Goal: Task Accomplishment & Management: Manage account settings

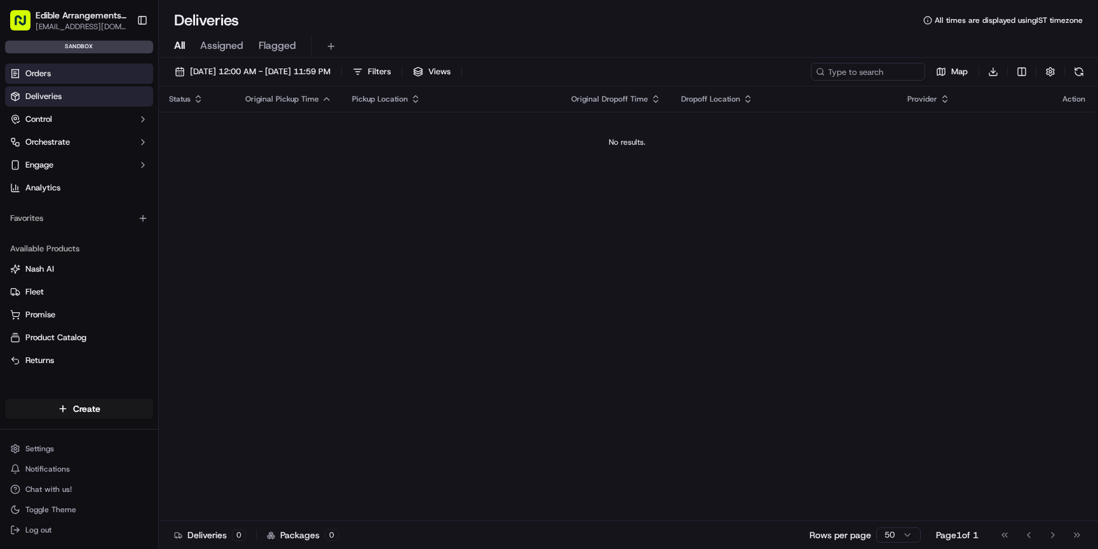
click at [57, 74] on link "Orders" at bounding box center [79, 74] width 148 height 20
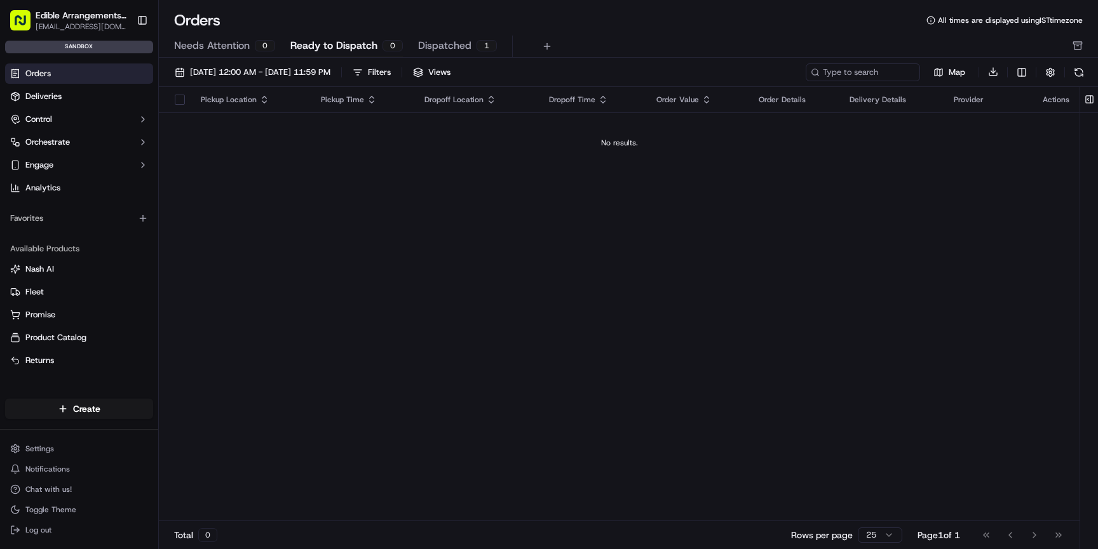
click at [51, 445] on html "Edible Arrangements API Sandbox [EMAIL_ADDRESS][DOMAIN_NAME] Toggle Sidebar san…" at bounding box center [549, 274] width 1098 height 549
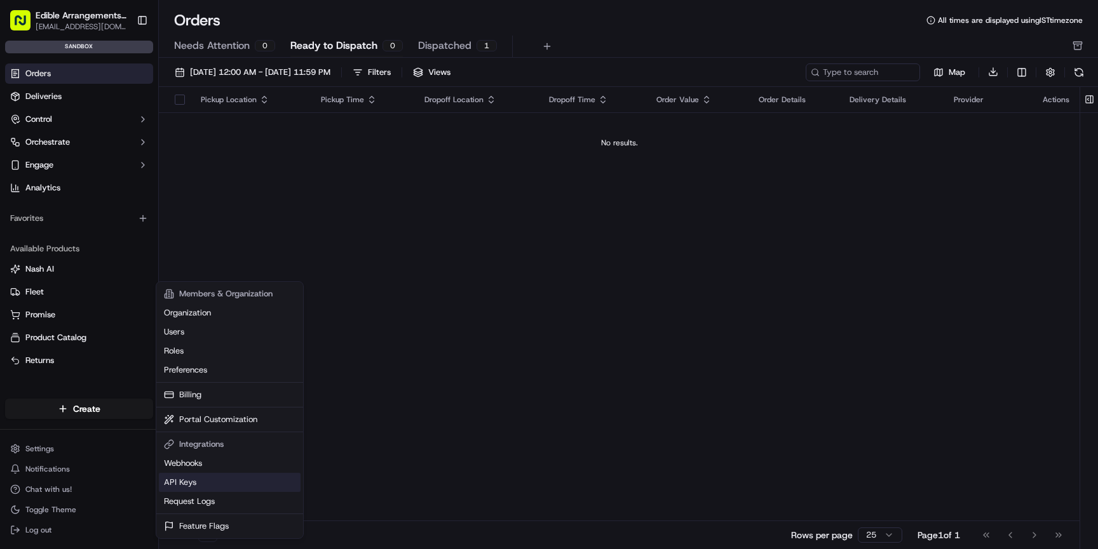
click at [192, 476] on link "API Keys" at bounding box center [230, 482] width 142 height 19
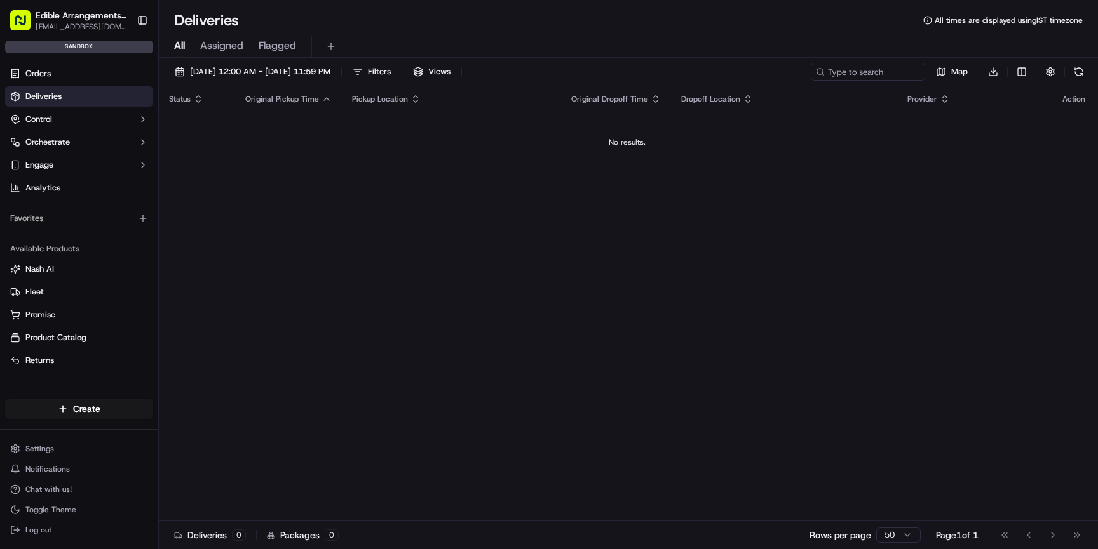
click at [41, 450] on html "Edible Arrangements API Sandbox [EMAIL_ADDRESS][DOMAIN_NAME] Toggle Sidebar san…" at bounding box center [549, 274] width 1098 height 549
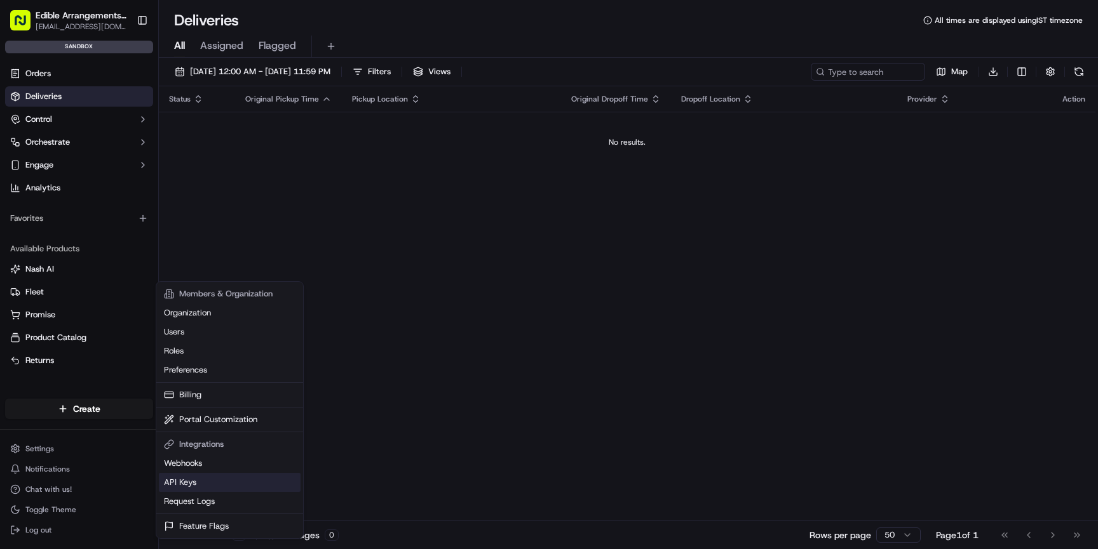
click at [188, 479] on link "API Keys" at bounding box center [230, 482] width 142 height 19
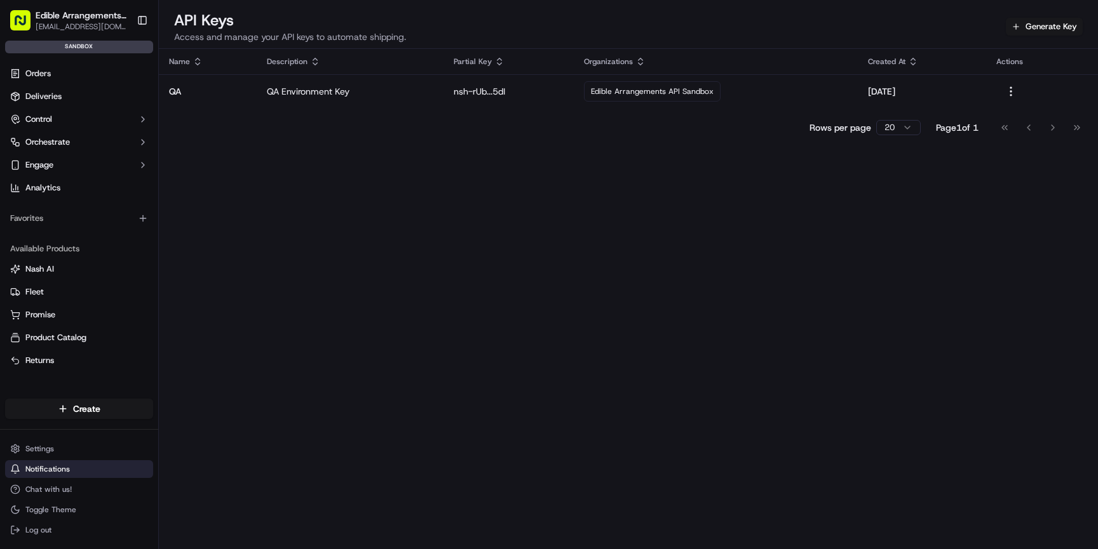
click at [74, 468] on button "Notifications" at bounding box center [79, 470] width 148 height 18
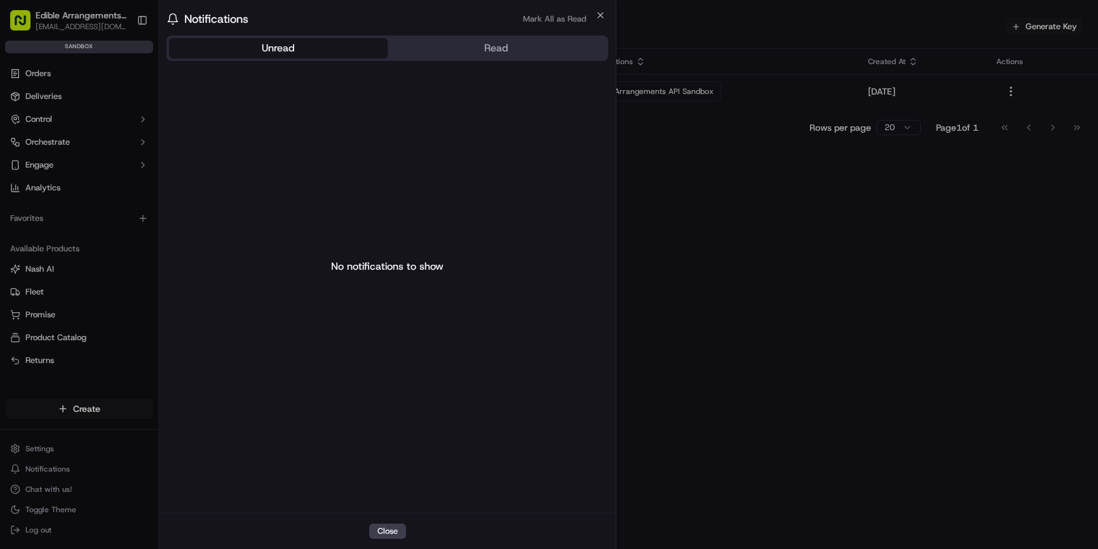
click at [57, 453] on div at bounding box center [549, 274] width 1098 height 549
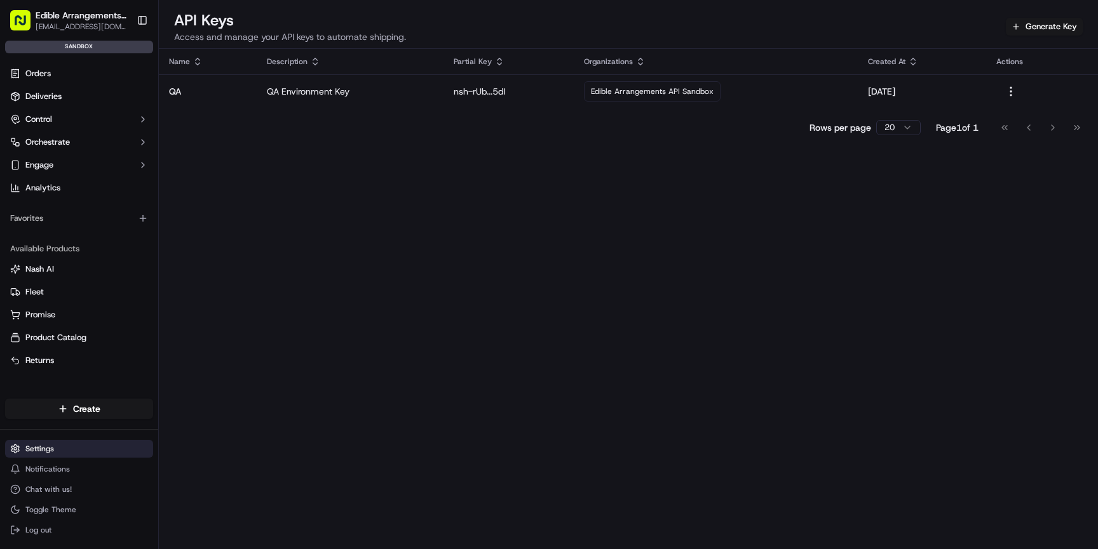
click at [58, 454] on html "Edible Arrangements API Sandbox [EMAIL_ADDRESS][DOMAIN_NAME] Toggle Sidebar san…" at bounding box center [549, 274] width 1098 height 549
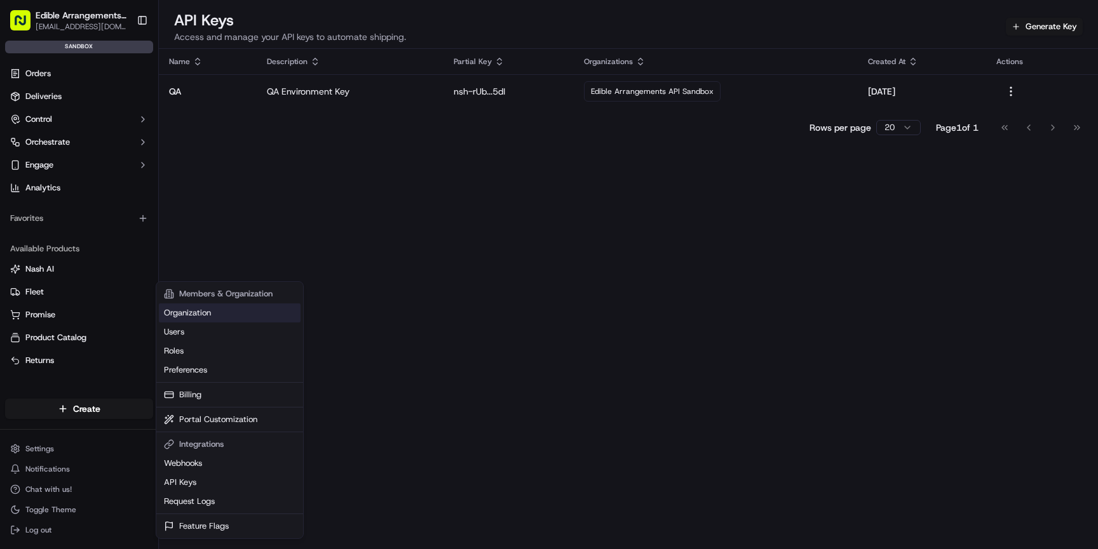
click at [206, 312] on link "Organization" at bounding box center [230, 313] width 142 height 19
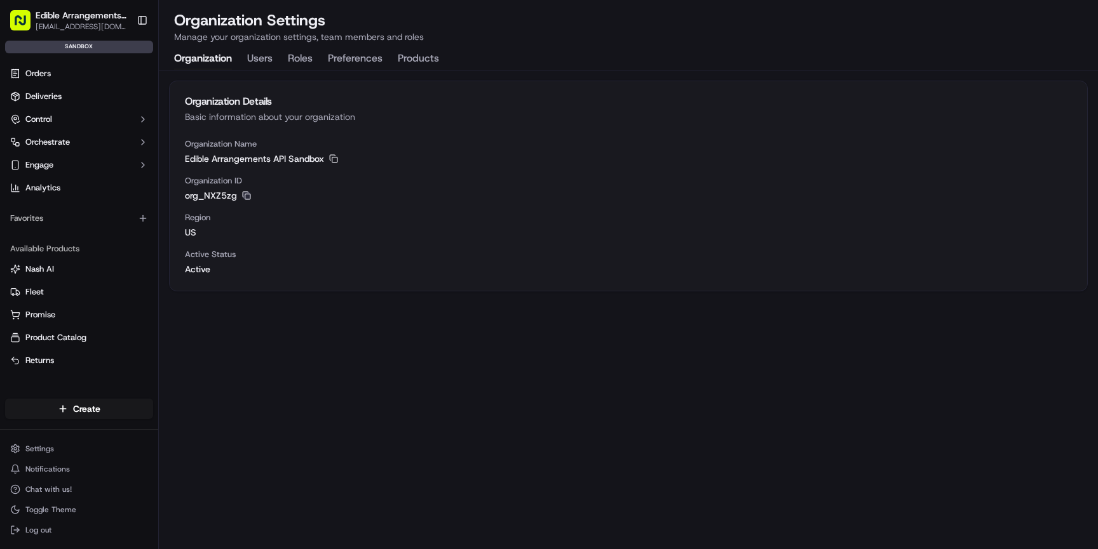
click at [245, 194] on rect "button" at bounding box center [247, 196] width 5 height 5
click at [532, 341] on div "Organization Details Basic information about your organization Organization Nam…" at bounding box center [628, 310] width 939 height 479
click at [57, 443] on html "Edible Arrangements API Sandbox [EMAIL_ADDRESS][DOMAIN_NAME] Toggle Sidebar san…" at bounding box center [549, 274] width 1098 height 549
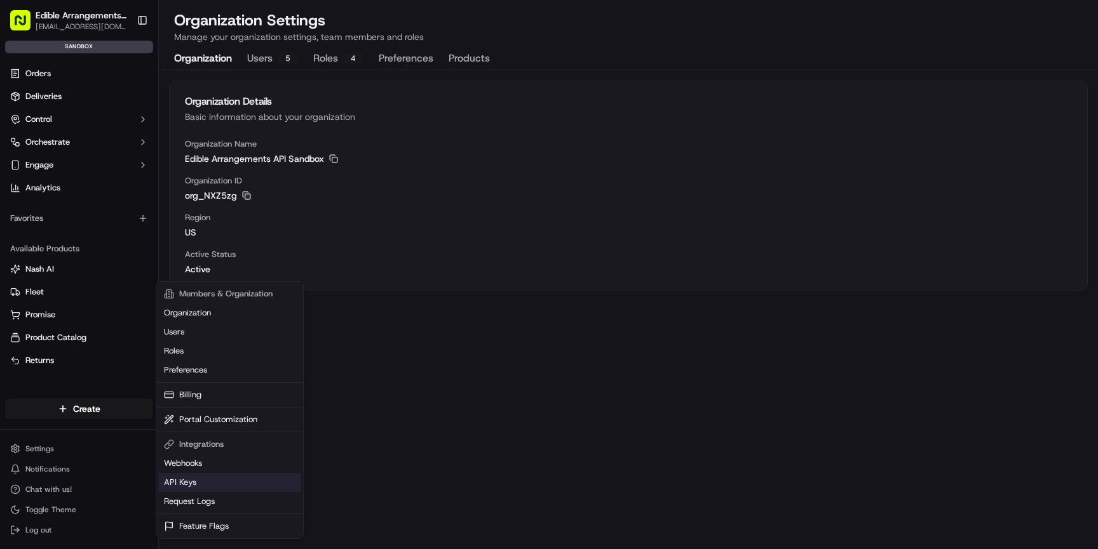
click at [191, 487] on link "API Keys" at bounding box center [230, 482] width 142 height 19
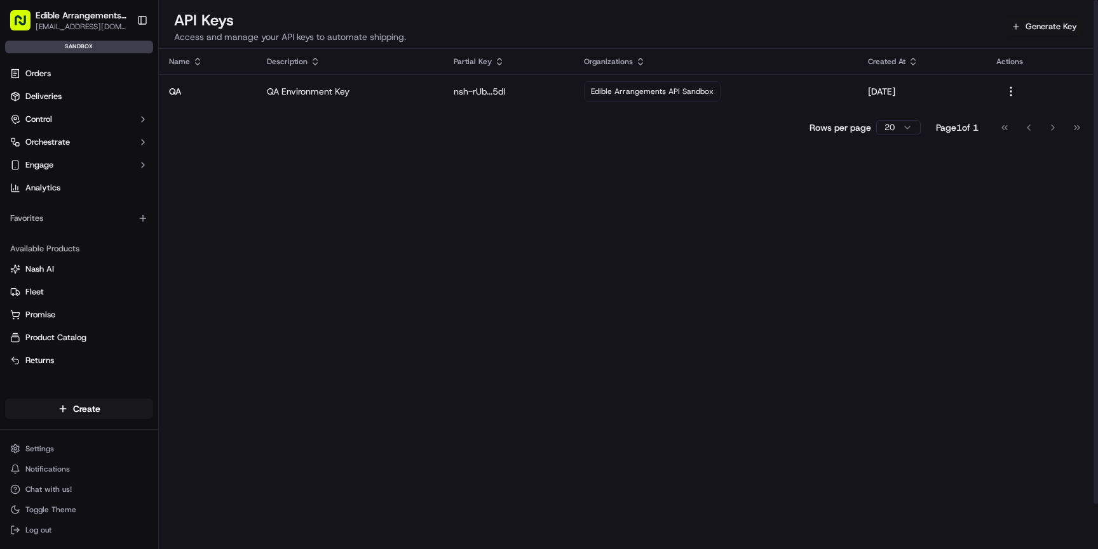
click at [1031, 33] on button "Generate Key" at bounding box center [1044, 27] width 77 height 18
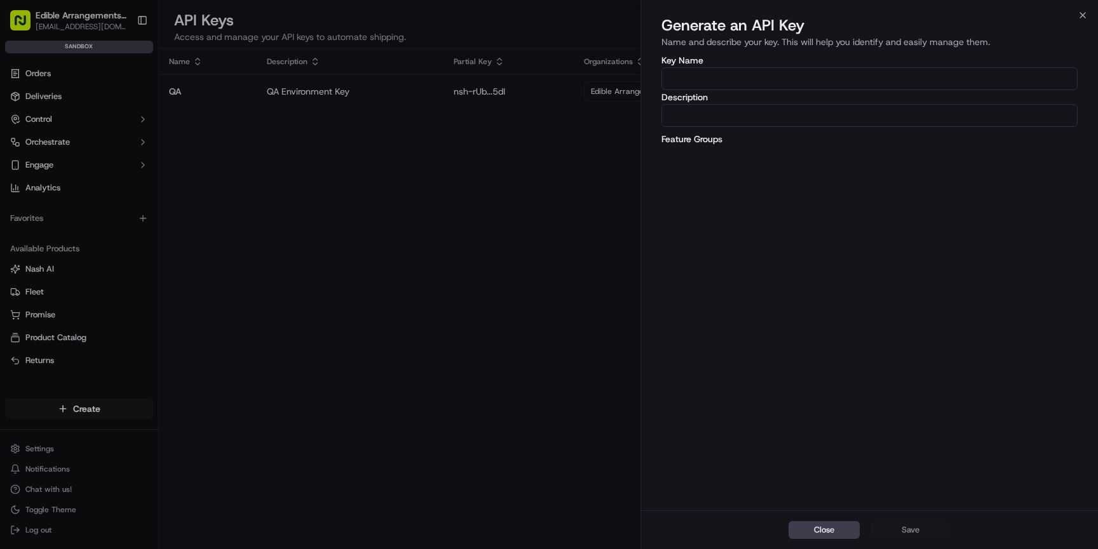
click at [706, 73] on input "Key Name" at bounding box center [869, 78] width 416 height 23
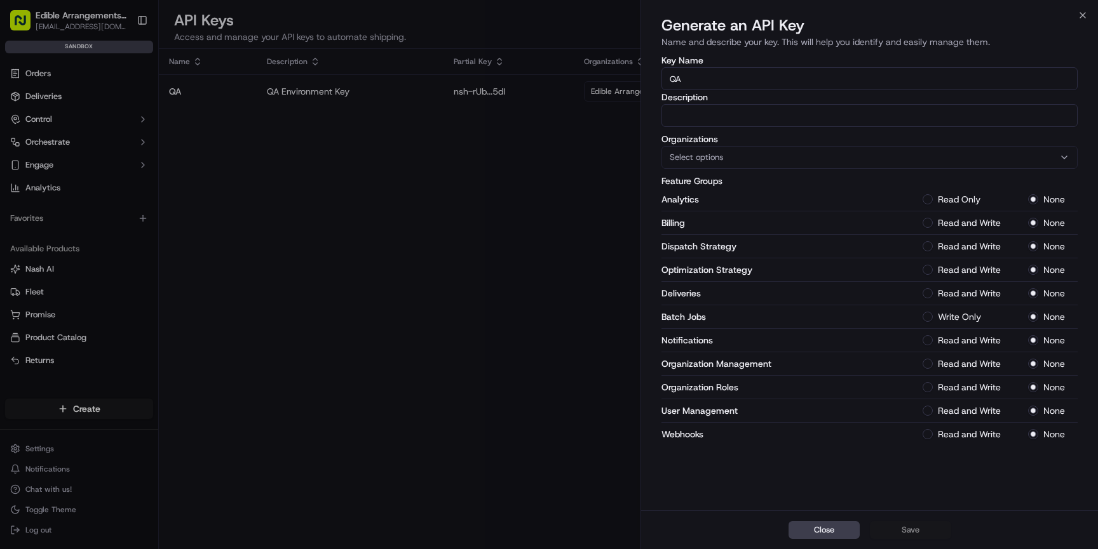
type input "Q"
type input "UAT"
click at [690, 118] on input "Description" at bounding box center [869, 115] width 416 height 23
type input "Y"
type input "UAT"
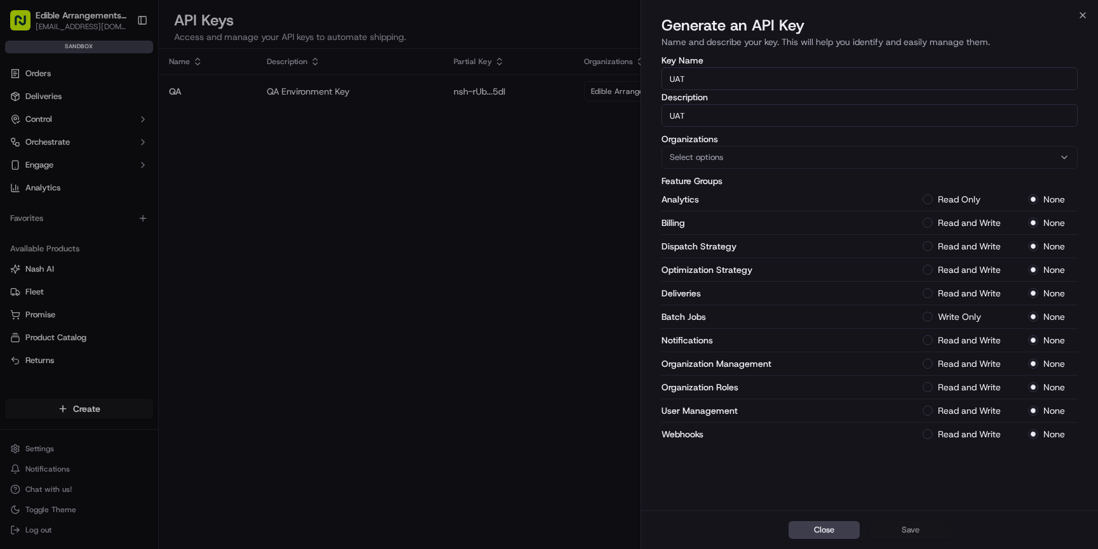
click at [859, 158] on div "Select options" at bounding box center [869, 157] width 410 height 11
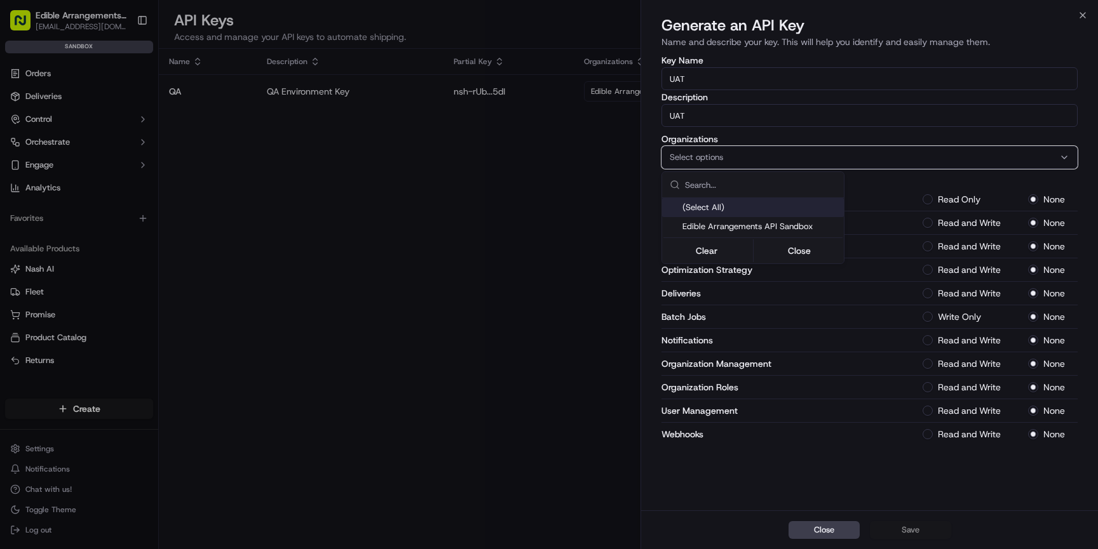
click at [1016, 165] on div at bounding box center [549, 274] width 1098 height 549
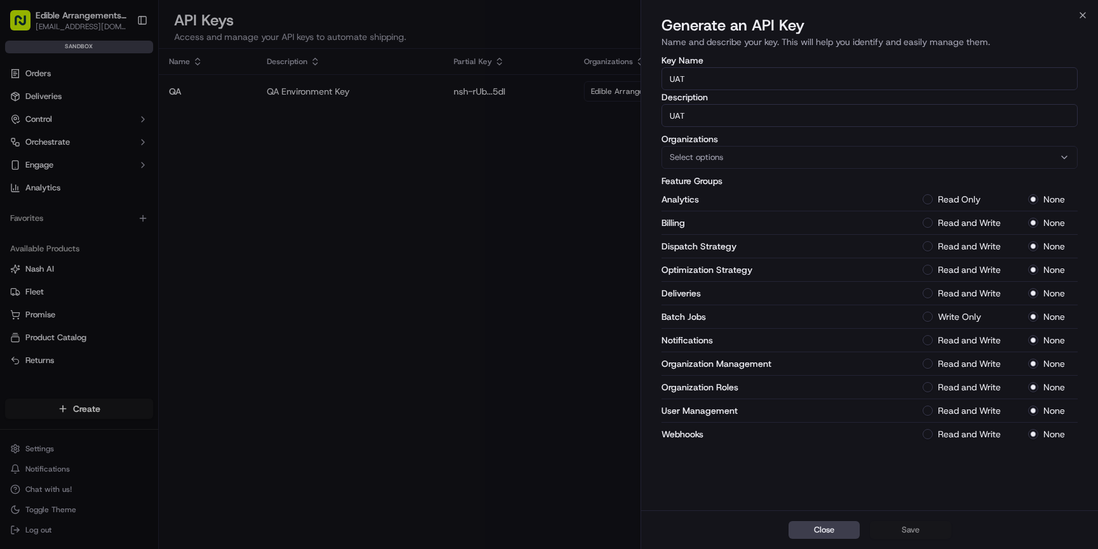
click at [1016, 165] on button "Select options" at bounding box center [869, 157] width 416 height 23
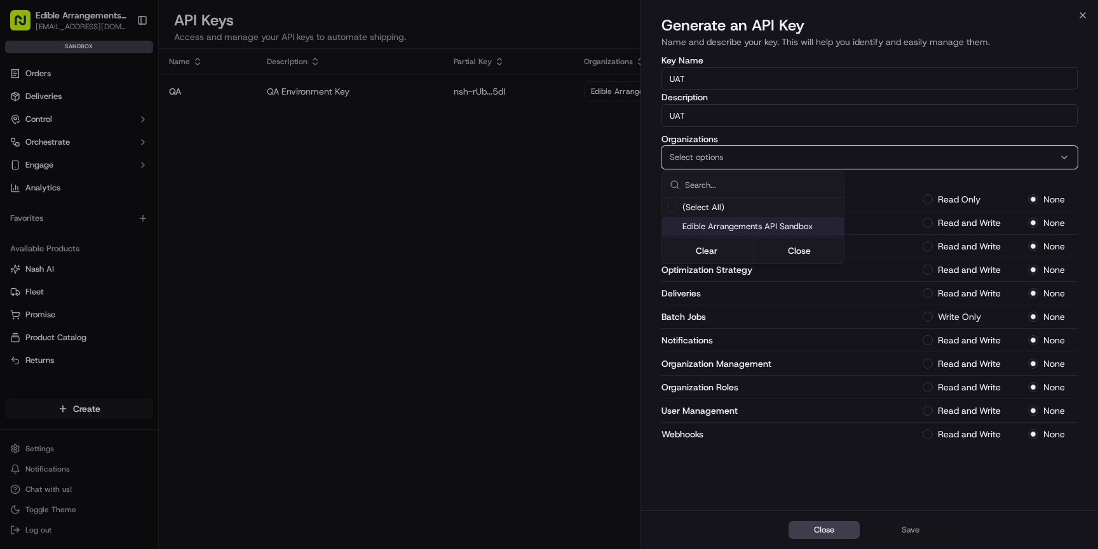
click at [737, 230] on span "Edible Arrangements API Sandbox" at bounding box center [760, 226] width 156 height 11
click at [931, 199] on div at bounding box center [549, 274] width 1098 height 549
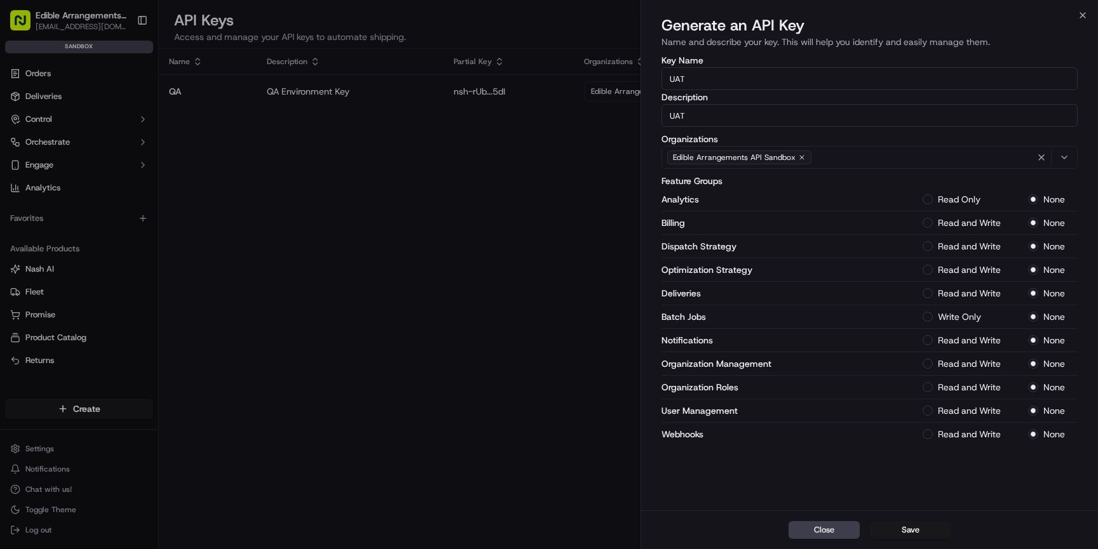
click at [929, 201] on button "Read Only" at bounding box center [927, 199] width 10 height 10
click at [929, 224] on button "Read and Write" at bounding box center [927, 223] width 10 height 10
click at [929, 240] on div "Dispatch Strategy Read and Write None" at bounding box center [869, 247] width 416 height 24
click at [929, 249] on Strategy-1 "Read and Write" at bounding box center [927, 246] width 10 height 10
click at [929, 267] on Strategy-1 "Read and Write" at bounding box center [927, 270] width 10 height 10
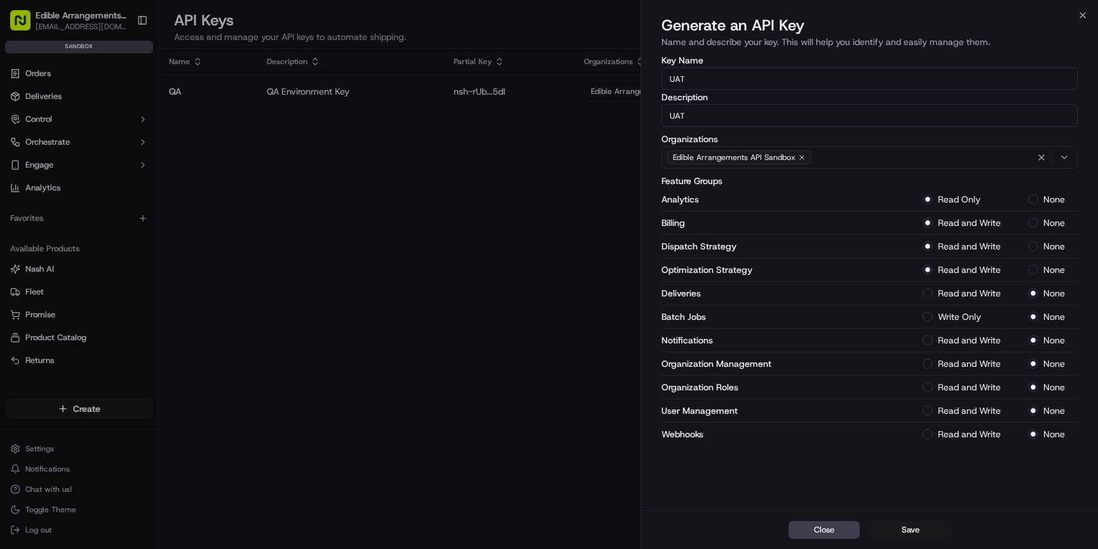
click at [930, 293] on button "Read and Write" at bounding box center [927, 293] width 10 height 10
click at [931, 316] on Jobs-1 "Write Only" at bounding box center [927, 317] width 10 height 10
click at [932, 340] on div "Read and Write" at bounding box center [967, 340] width 90 height 10
click at [928, 339] on button "Read and Write" at bounding box center [927, 340] width 10 height 10
click at [929, 363] on Management-1 "Read and Write" at bounding box center [927, 364] width 10 height 10
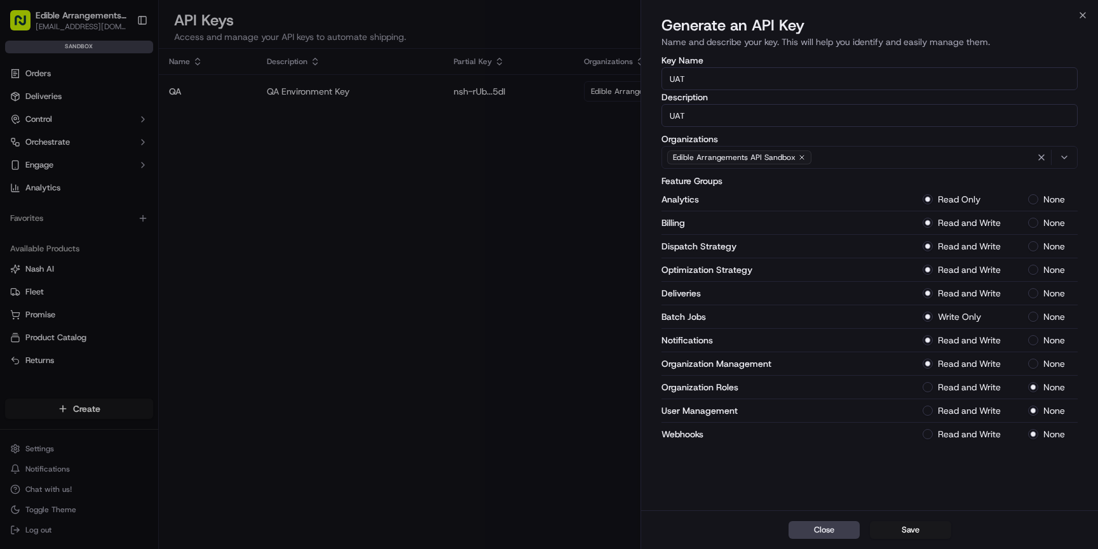
click at [928, 393] on div "Organization Roles Read and Write None" at bounding box center [869, 388] width 416 height 24
click at [927, 383] on Roles-1 "Read and Write" at bounding box center [927, 387] width 10 height 10
click at [928, 414] on Management-1 "Read and Write" at bounding box center [927, 411] width 10 height 10
click at [929, 438] on button "Read and Write" at bounding box center [927, 434] width 10 height 10
click at [903, 538] on button "Save" at bounding box center [910, 530] width 81 height 18
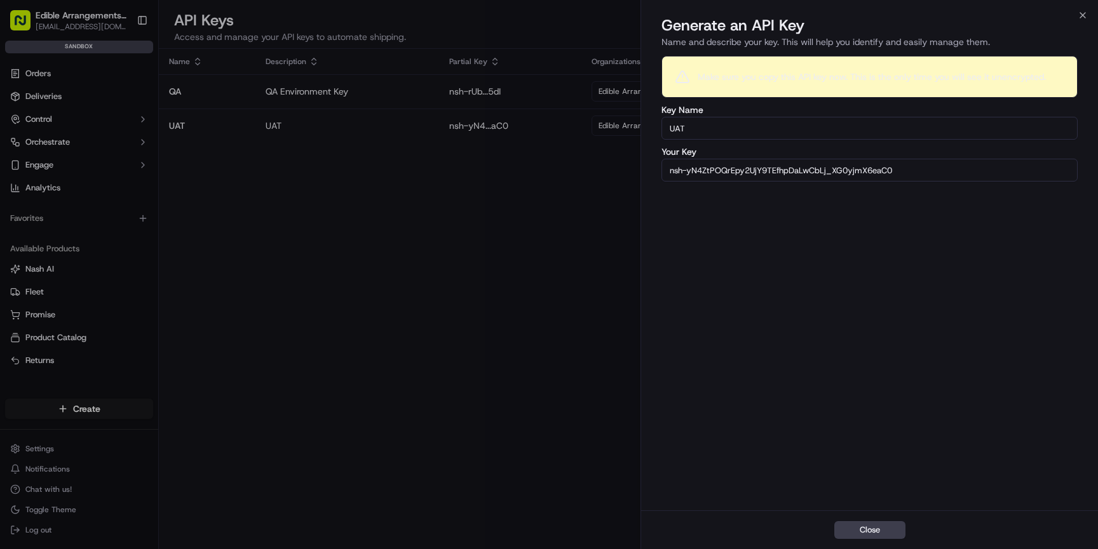
click at [743, 174] on input "nsh-yN4ZtPOQrEpy2UjY9TEfhpDaLwCbLj_XG0yjmX6eaC0" at bounding box center [869, 170] width 416 height 23
click at [1077, 15] on icon "button" at bounding box center [1082, 15] width 10 height 10
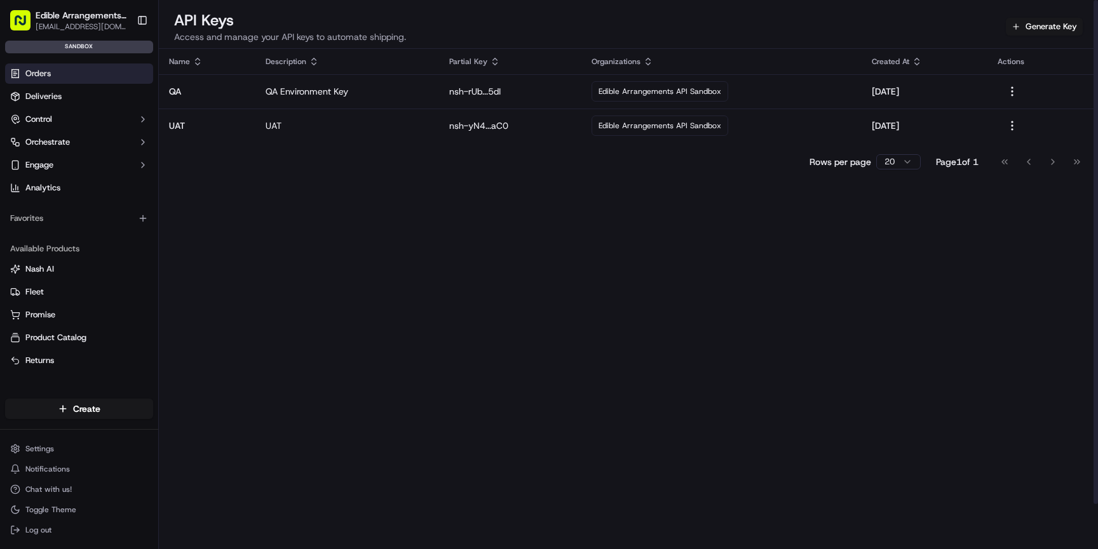
click at [105, 69] on link "Orders" at bounding box center [79, 74] width 148 height 20
